Goal: Transaction & Acquisition: Purchase product/service

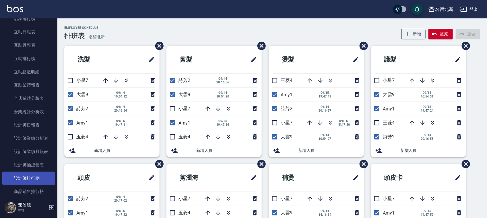
scroll to position [251, 0]
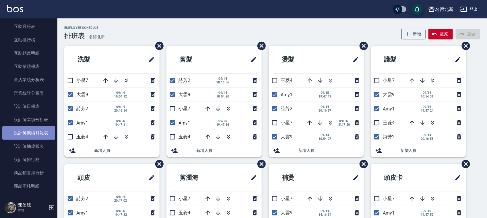
click at [45, 131] on link "設計師業績月報表" at bounding box center [28, 132] width 53 height 13
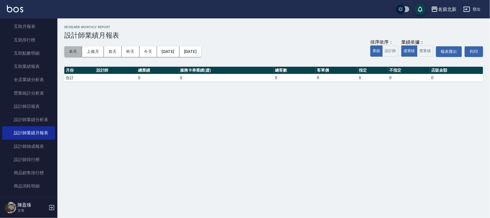
click at [76, 48] on button "本月" at bounding box center [73, 51] width 18 height 11
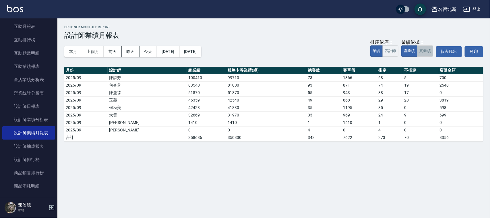
click at [430, 48] on button "實業績" at bounding box center [425, 50] width 16 height 11
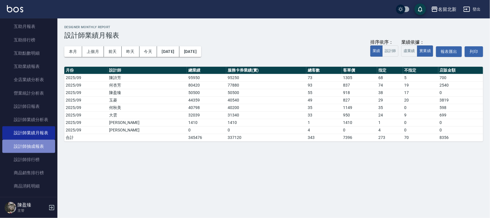
click at [30, 149] on link "設計師抽成報表" at bounding box center [28, 146] width 53 height 13
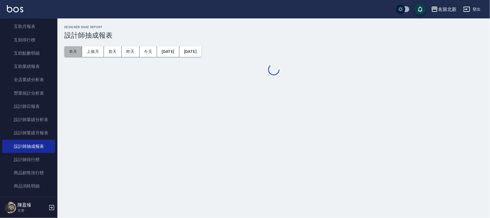
click at [76, 53] on button "本月" at bounding box center [73, 51] width 18 height 11
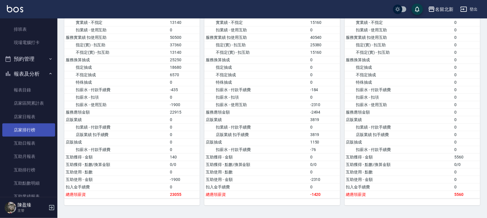
scroll to position [108, 0]
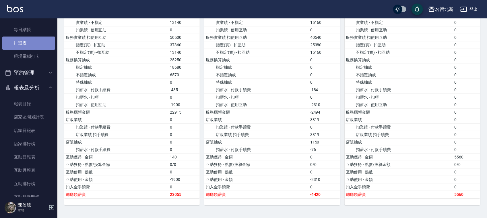
click at [35, 44] on link "排班表" at bounding box center [28, 42] width 53 height 13
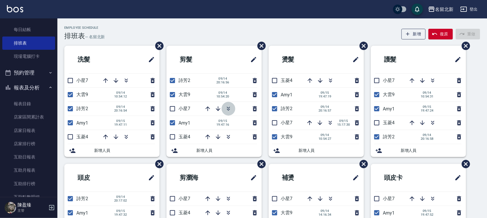
click at [227, 108] on icon "button" at bounding box center [228, 108] width 7 height 7
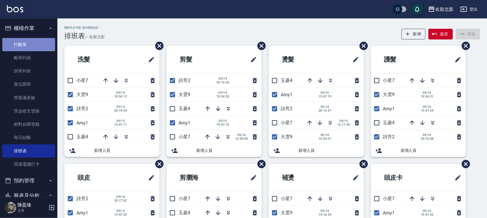
click at [39, 47] on link "打帳單" at bounding box center [28, 44] width 53 height 13
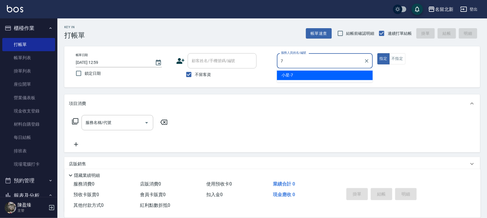
type input "小星-7"
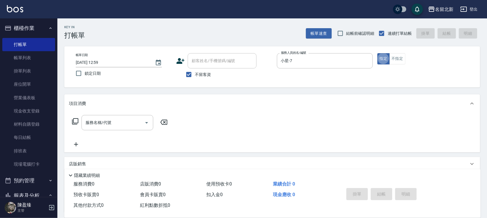
type button "true"
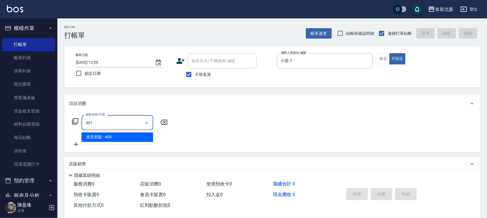
type input "造型剪髮(301)"
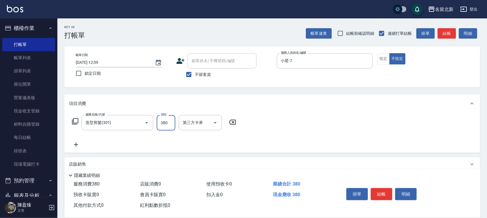
type input "380"
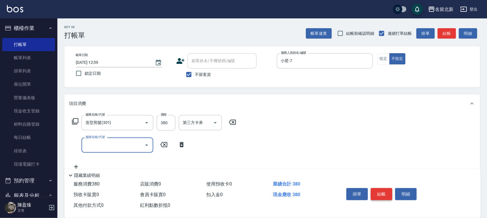
click at [388, 192] on button "結帳" at bounding box center [382, 194] width 22 height 12
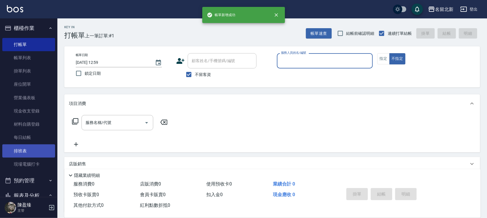
click at [21, 148] on link "排班表" at bounding box center [28, 150] width 53 height 13
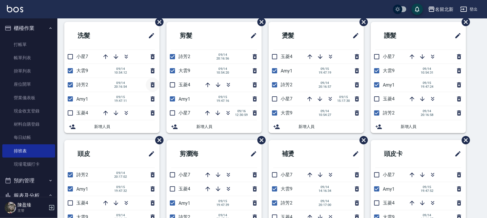
scroll to position [36, 0]
